Goal: Complete application form

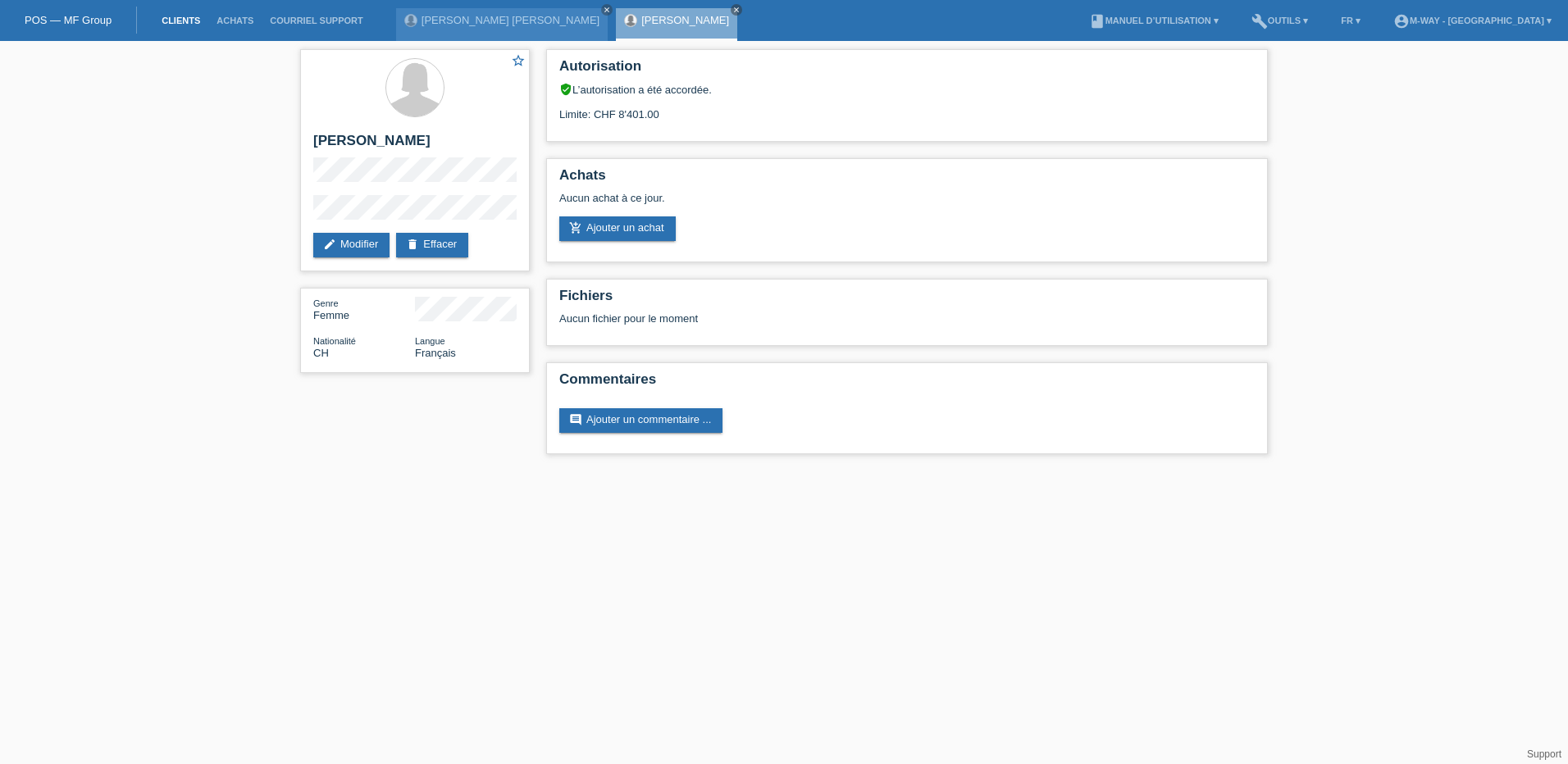
click at [173, 20] on link "Clients" at bounding box center [180, 21] width 55 height 10
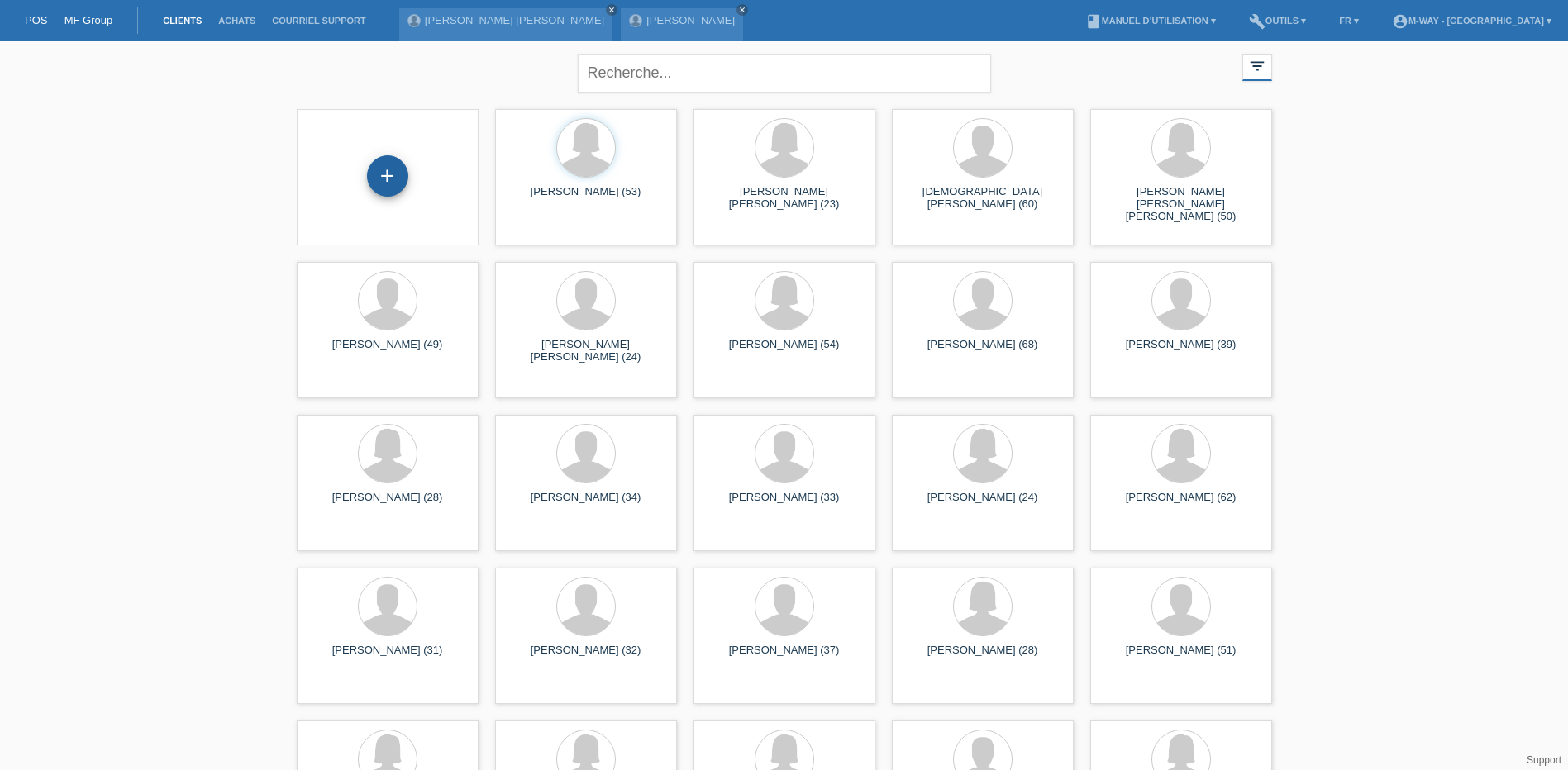
click at [392, 175] on div "+" at bounding box center [388, 176] width 42 height 42
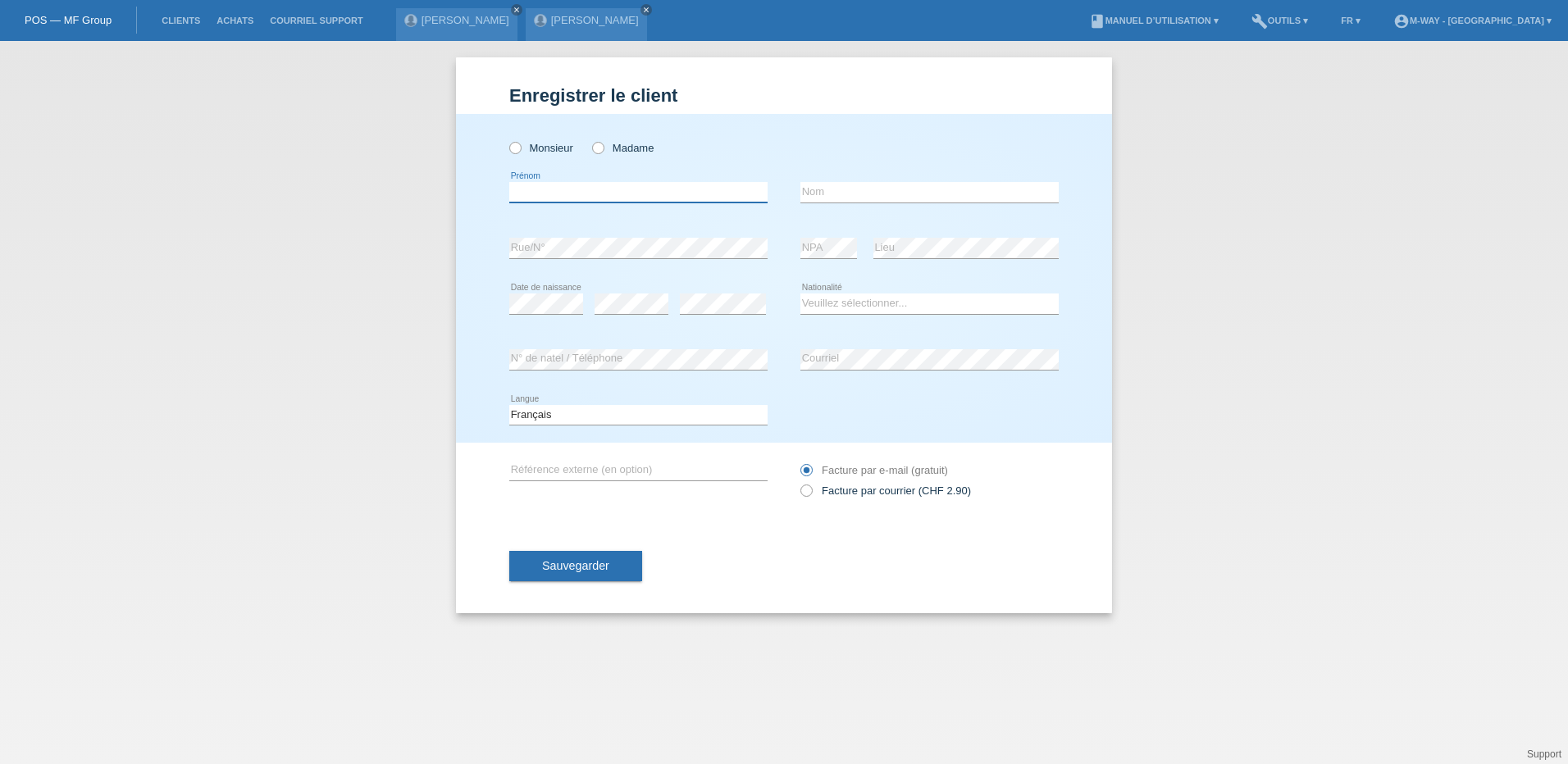
click at [557, 193] on input "text" at bounding box center [638, 192] width 258 height 20
click at [590, 140] on icon at bounding box center [590, 140] width 0 height 0
click at [596, 146] on input "Madame" at bounding box center [598, 147] width 11 height 11
radio input "true"
click at [546, 188] on input "text" at bounding box center [638, 192] width 258 height 20
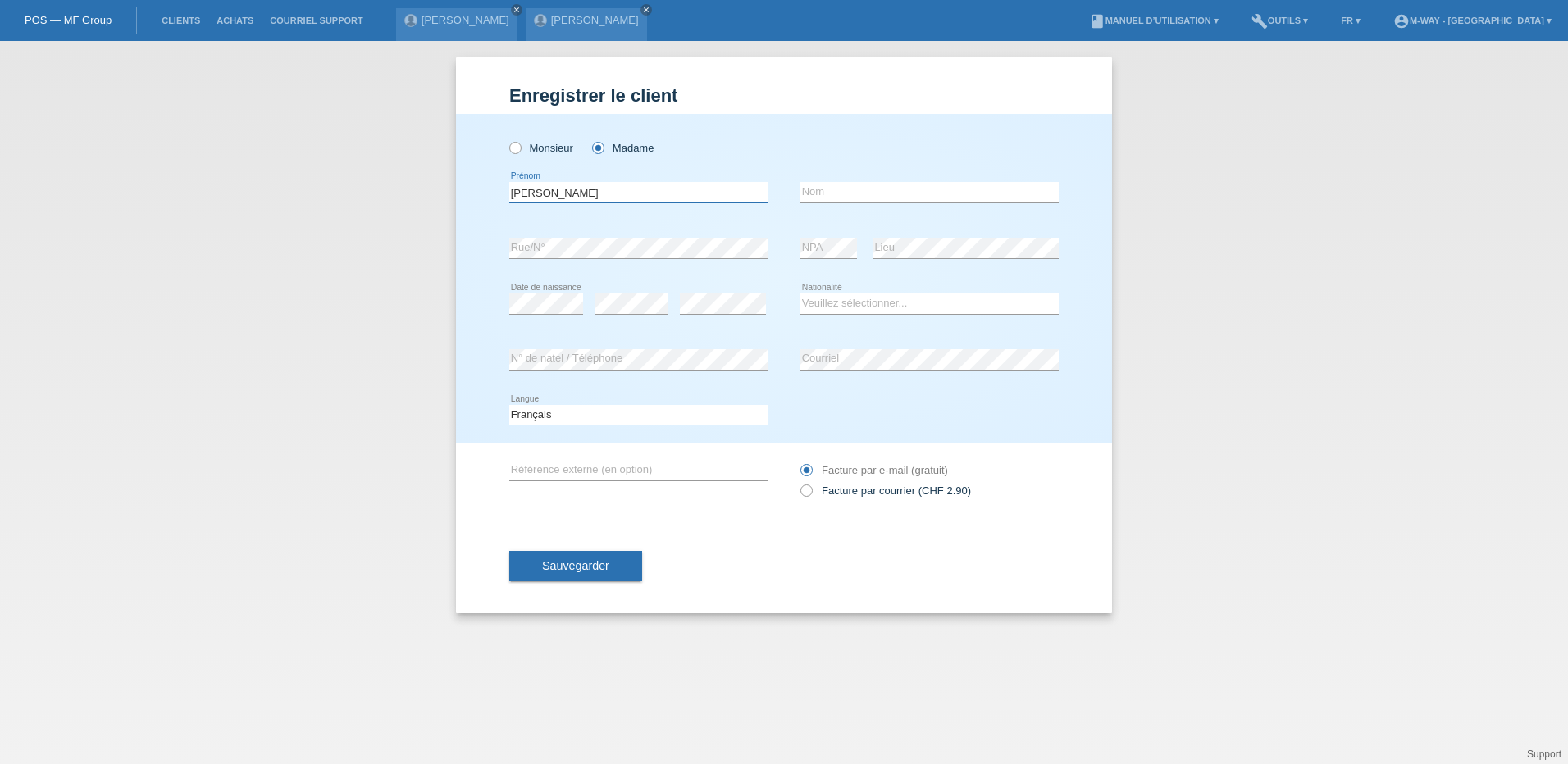
type input "[PERSON_NAME]"
click at [889, 186] on input "text" at bounding box center [929, 192] width 258 height 20
type input "Cassone"
click at [852, 301] on select "Veuillez sélectionner... Suisse Allemagne Autriche Liechtenstein ------------ A…" at bounding box center [929, 303] width 258 height 19
select select "CH"
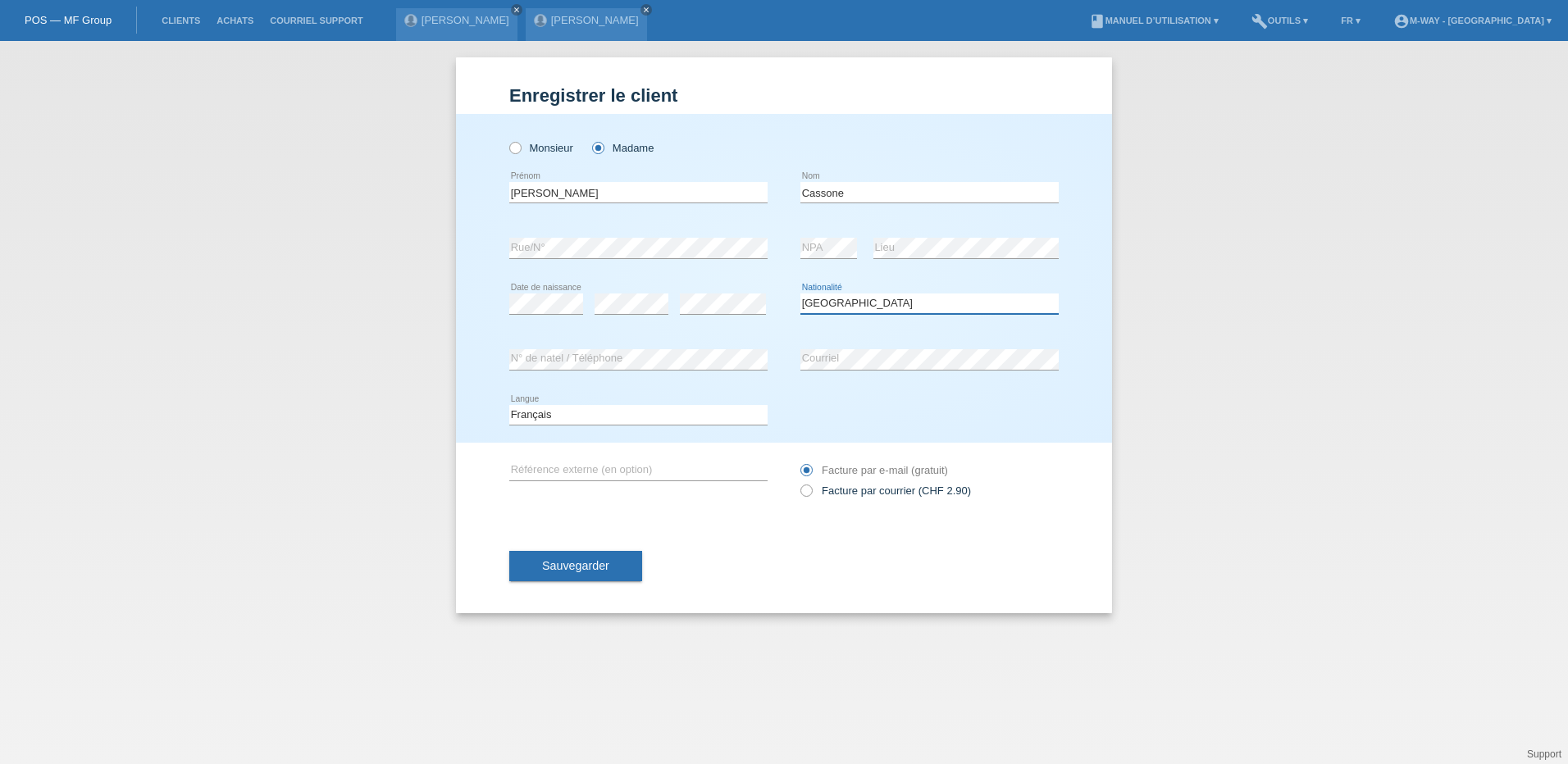
click at [800, 294] on select "Veuillez sélectionner... Suisse Allemagne Autriche Liechtenstein ------------ A…" at bounding box center [929, 303] width 258 height 19
click at [743, 576] on div "Sauvegarder" at bounding box center [784, 566] width 550 height 95
click at [613, 564] on button "Sauvegarder" at bounding box center [576, 566] width 133 height 31
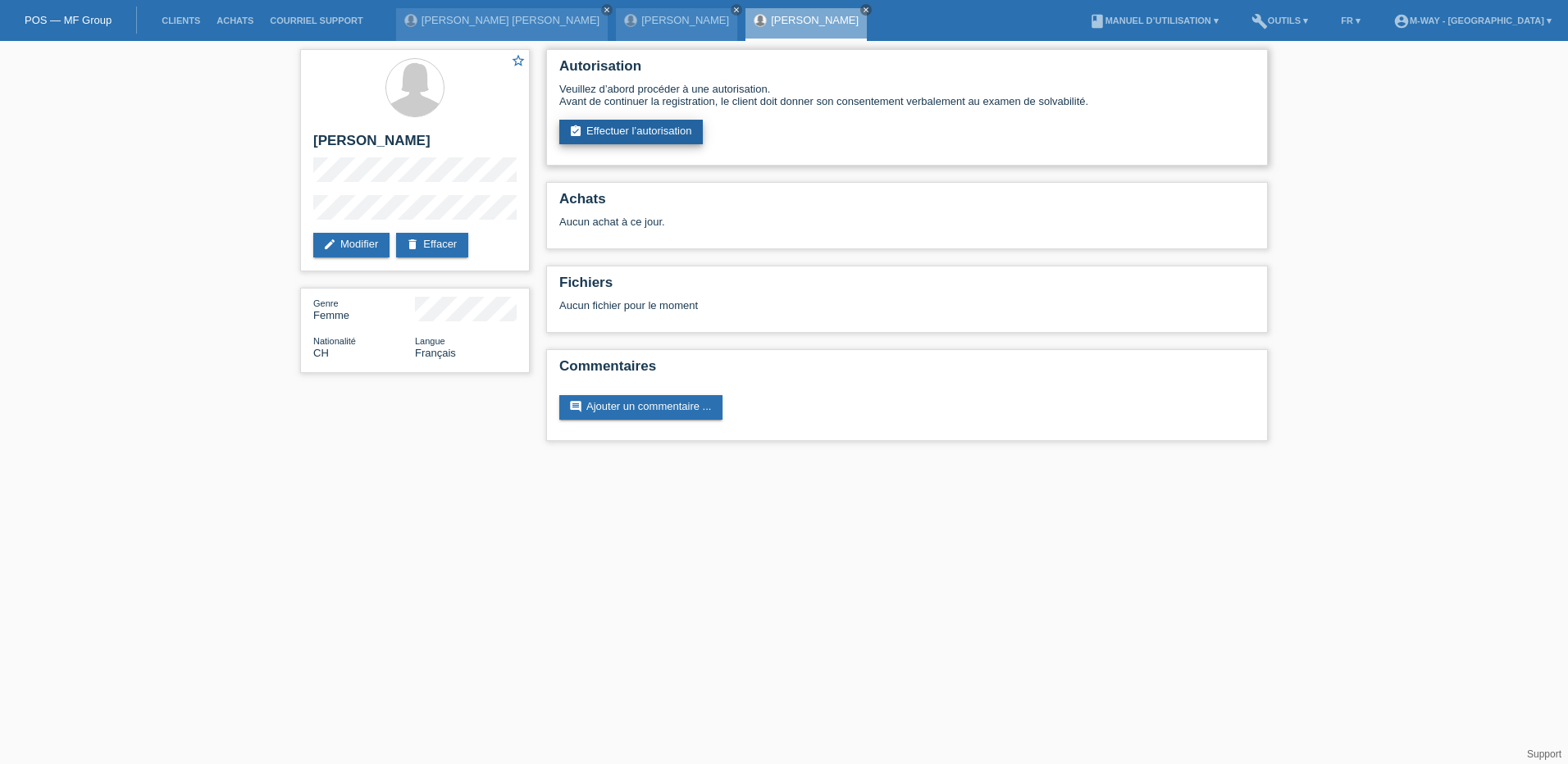
click at [670, 125] on link "assignment_turned_in Effectuer l’autorisation" at bounding box center [631, 131] width 144 height 24
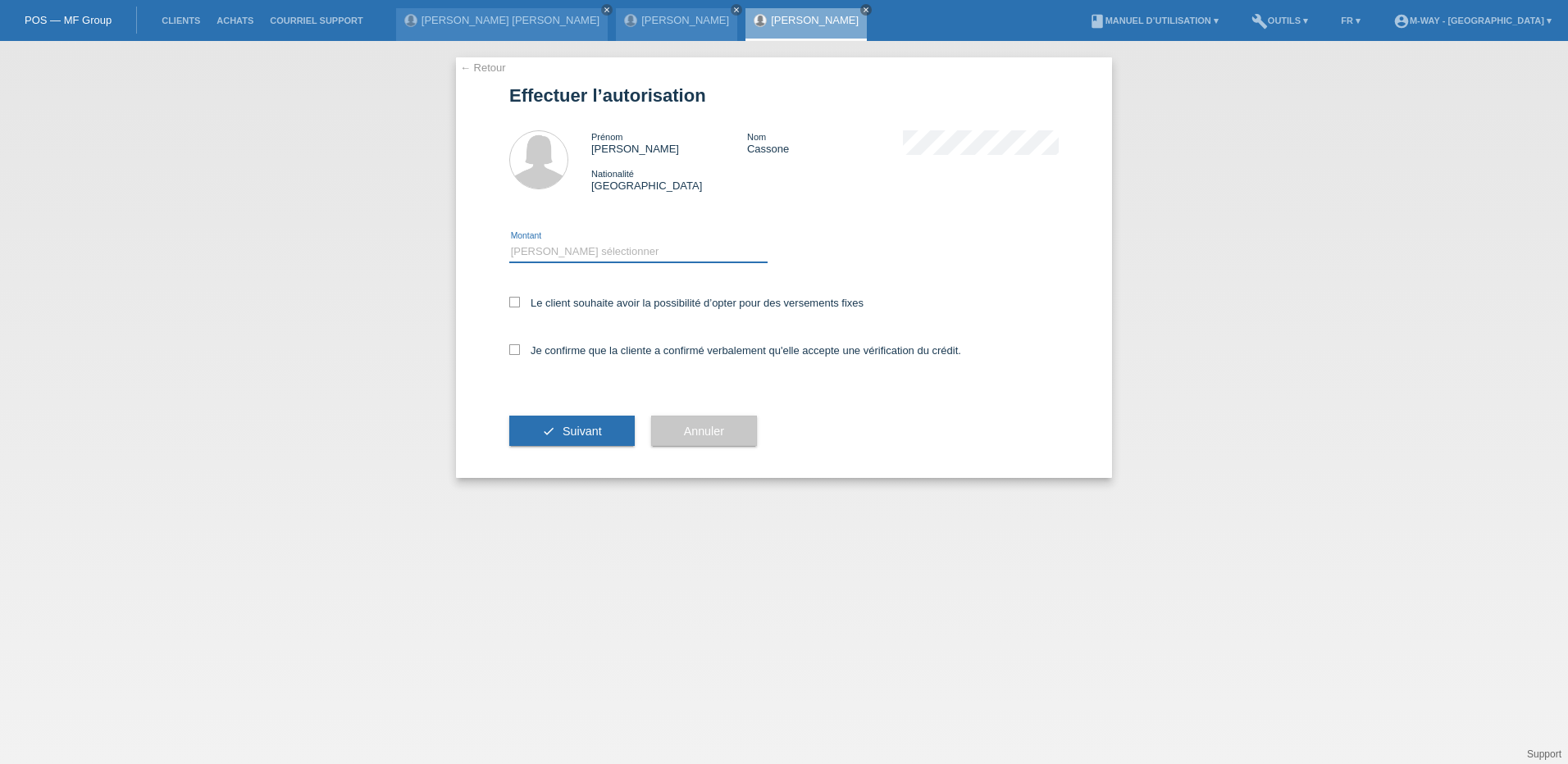
click at [591, 249] on select "Veuillez sélectionner CHF 1.00 - CHF 499.00 CHF 500.00 - CHF 1'999.00 CHF 2'000…" at bounding box center [638, 251] width 258 height 19
select select "3"
click at [509, 241] on select "Veuillez sélectionner CHF 1.00 - CHF 499.00 CHF 500.00 - CHF 1'999.00 CHF 2'000…" at bounding box center [638, 251] width 258 height 19
click at [518, 305] on icon at bounding box center [514, 302] width 11 height 11
click at [518, 305] on input "Le client souhaite avoir la possibilité d’opter pour des versements fixes" at bounding box center [514, 302] width 11 height 11
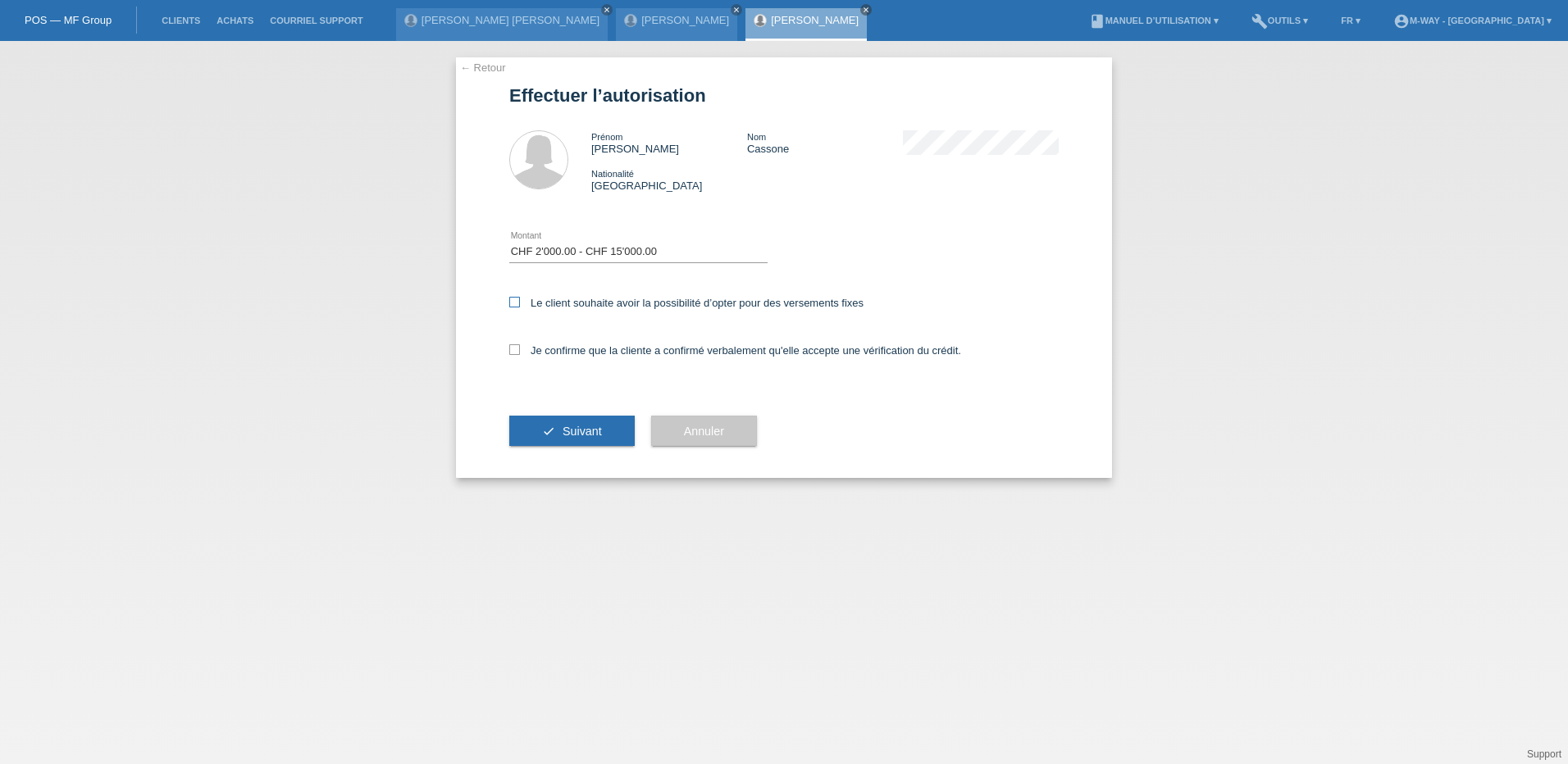
checkbox input "true"
click at [516, 348] on icon at bounding box center [514, 349] width 11 height 11
click at [516, 348] on input "Je confirme que la cliente a confirmé verbalement qu'elle accepte une vérificat…" at bounding box center [514, 349] width 11 height 11
checkbox input "true"
click at [564, 427] on span "Suivant" at bounding box center [582, 432] width 40 height 13
